Goal: Transaction & Acquisition: Book appointment/travel/reservation

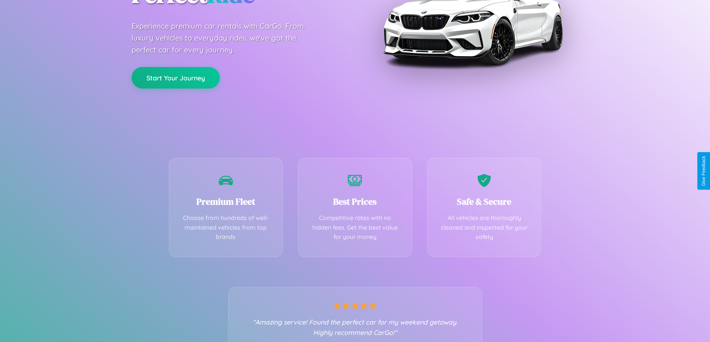
scroll to position [147, 0]
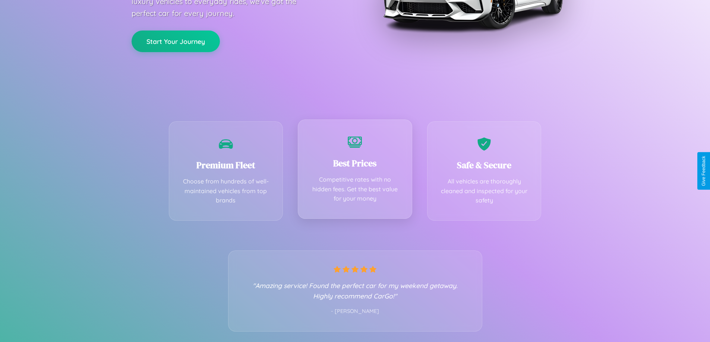
click at [355, 171] on div "Best Prices Competitive rates with no hidden fees. Get the best value for your …" at bounding box center [355, 169] width 114 height 99
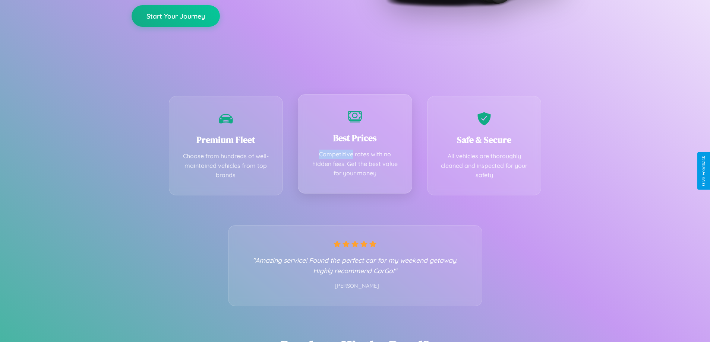
scroll to position [0, 0]
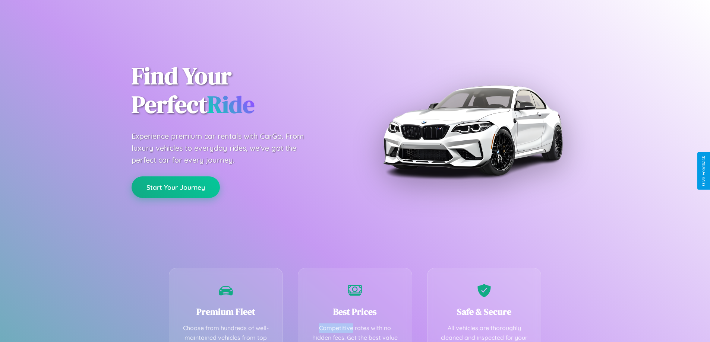
click at [176, 187] on button "Start Your Journey" at bounding box center [176, 188] width 88 height 22
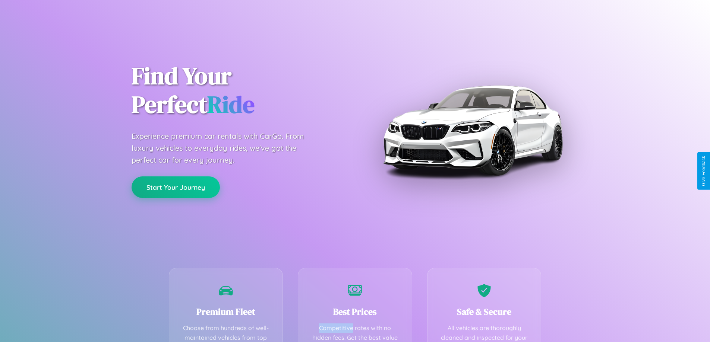
click at [176, 187] on button "Start Your Journey" at bounding box center [176, 188] width 88 height 22
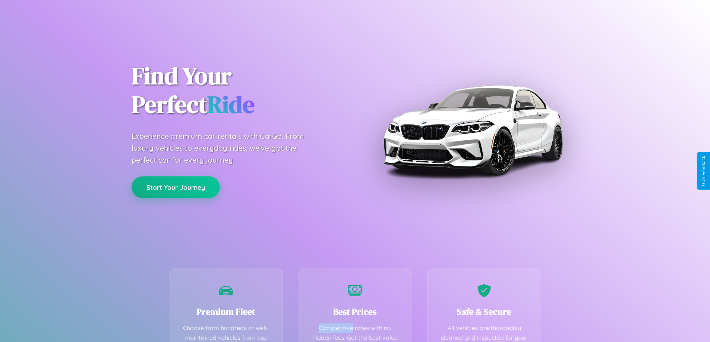
click at [176, 187] on button "Start Your Journey" at bounding box center [176, 188] width 88 height 22
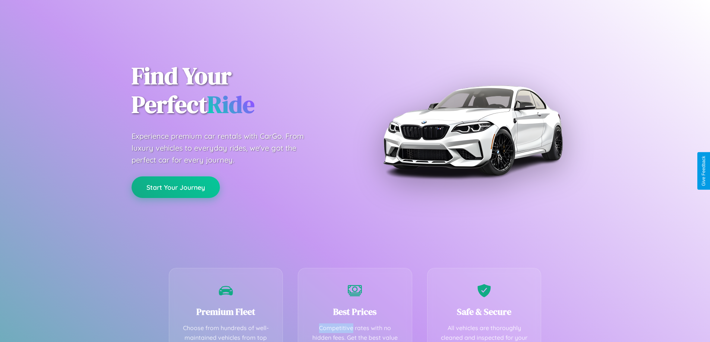
click at [176, 187] on button "Start Your Journey" at bounding box center [176, 188] width 88 height 22
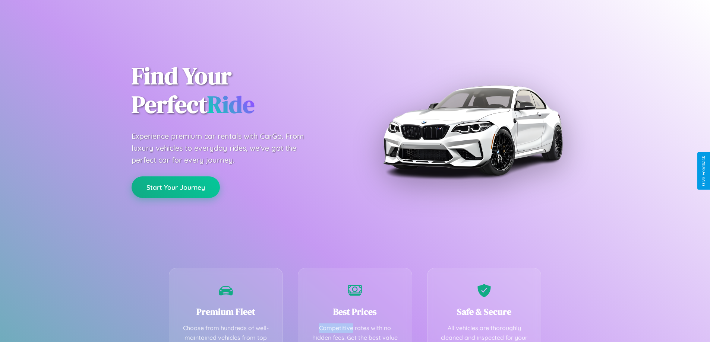
click at [176, 187] on button "Start Your Journey" at bounding box center [176, 188] width 88 height 22
